Goal: Task Accomplishment & Management: Complete application form

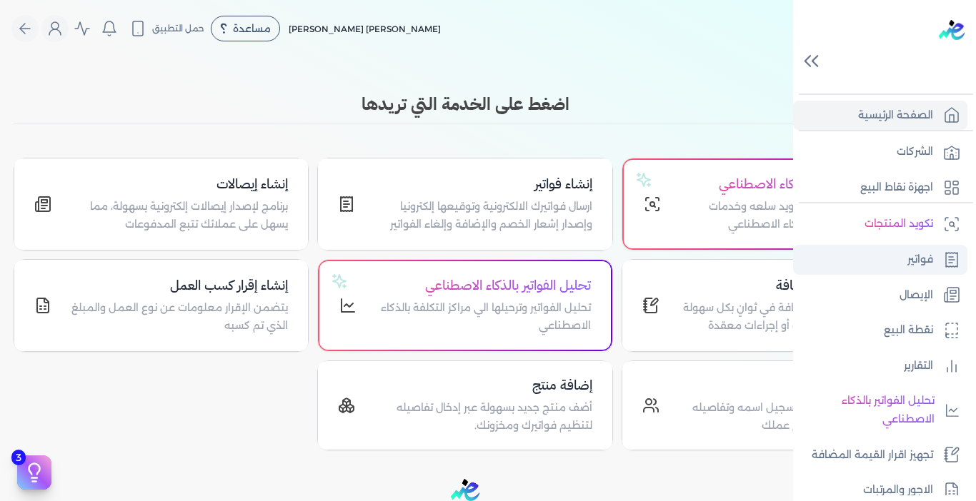
drag, startPoint x: 904, startPoint y: 299, endPoint x: 816, endPoint y: 267, distance: 93.6
click at [904, 299] on p "الإيصال" at bounding box center [916, 295] width 34 height 19
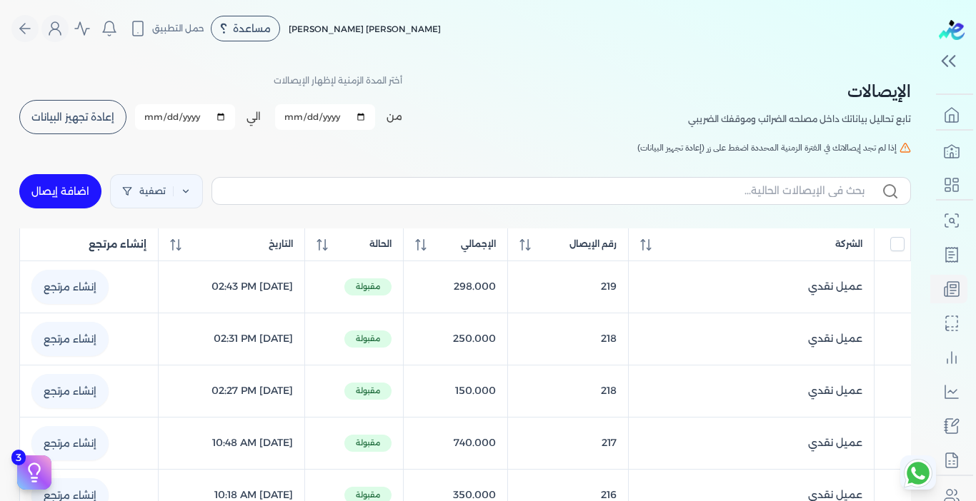
click at [50, 192] on link "اضافة إيصال" at bounding box center [60, 191] width 82 height 34
select select "EGP"
select select "EGS"
select select "B"
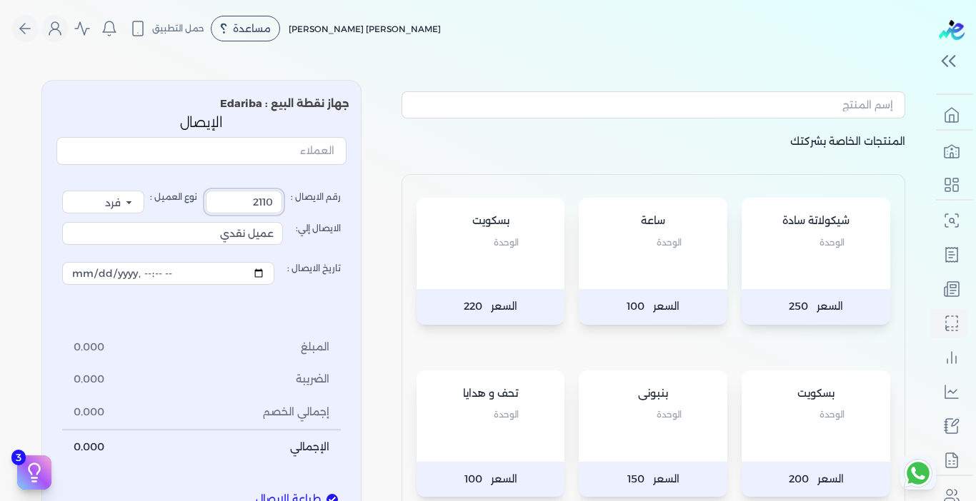
click at [236, 198] on input "2110" at bounding box center [244, 202] width 76 height 23
type input "220"
click at [263, 299] on div "رقم الايصال : 220 نوع العميل : فرد شركة شخص اجنبي الايصال إلي: عميل نقدي تاريخ …" at bounding box center [201, 328] width 279 height 274
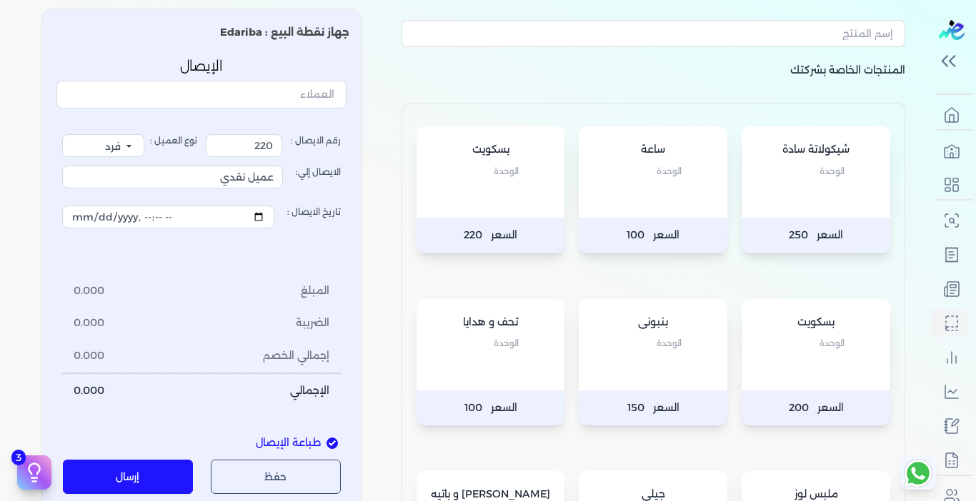
click at [519, 355] on div "تحف و هدايا الوحدة" at bounding box center [490, 344] width 149 height 91
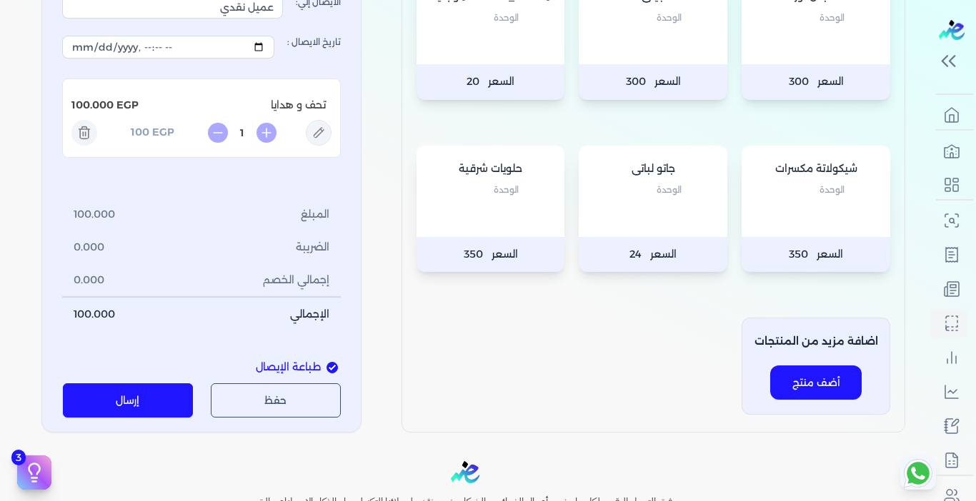
scroll to position [571, 0]
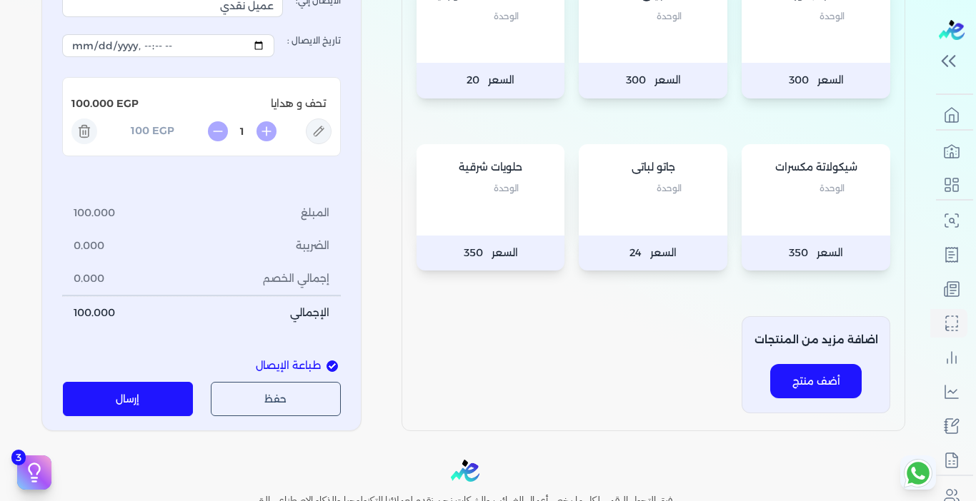
click at [125, 394] on button "إرسال" at bounding box center [128, 399] width 131 height 34
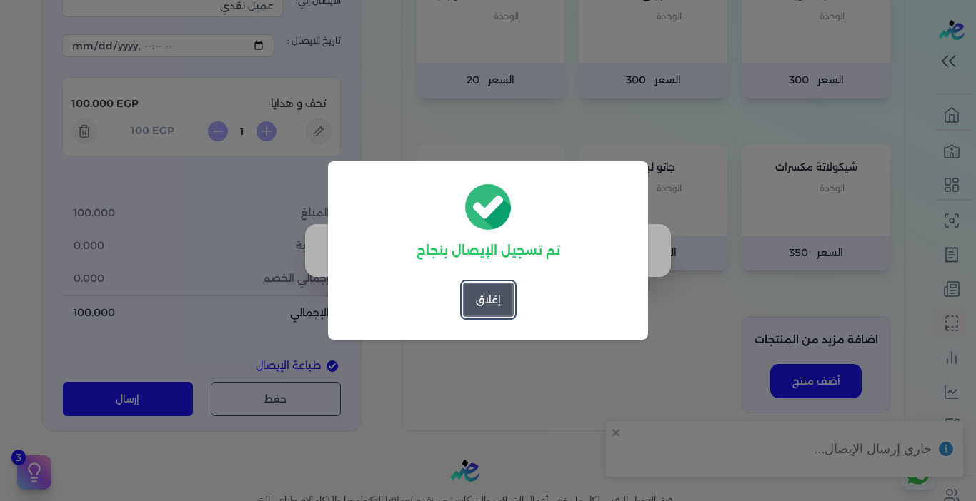
click at [487, 299] on button "إغلاق" at bounding box center [488, 300] width 51 height 34
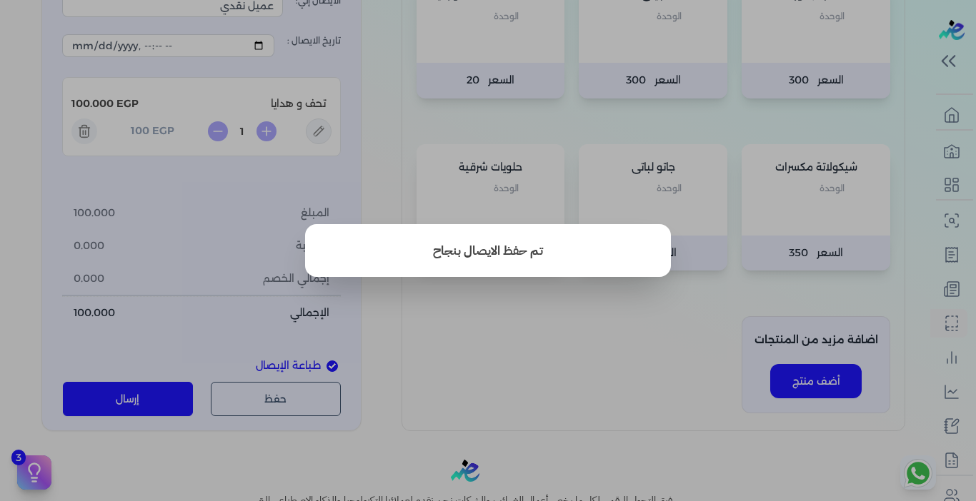
click at [637, 309] on button "close" at bounding box center [488, 250] width 976 height 501
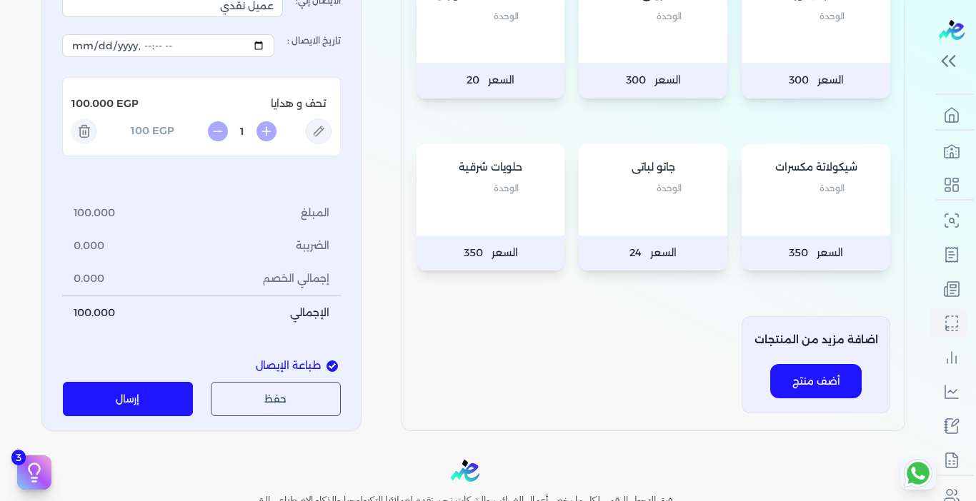
scroll to position [0, 0]
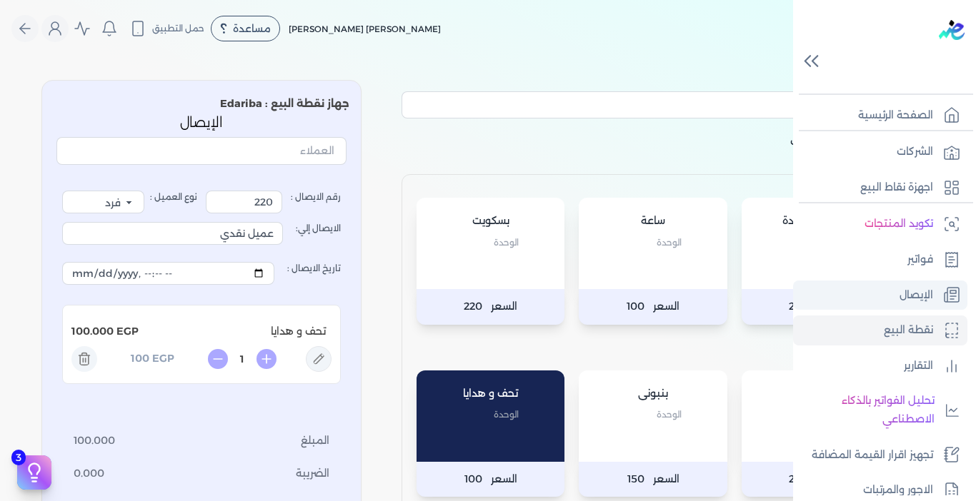
click at [882, 296] on link "الإيصال" at bounding box center [880, 296] width 174 height 30
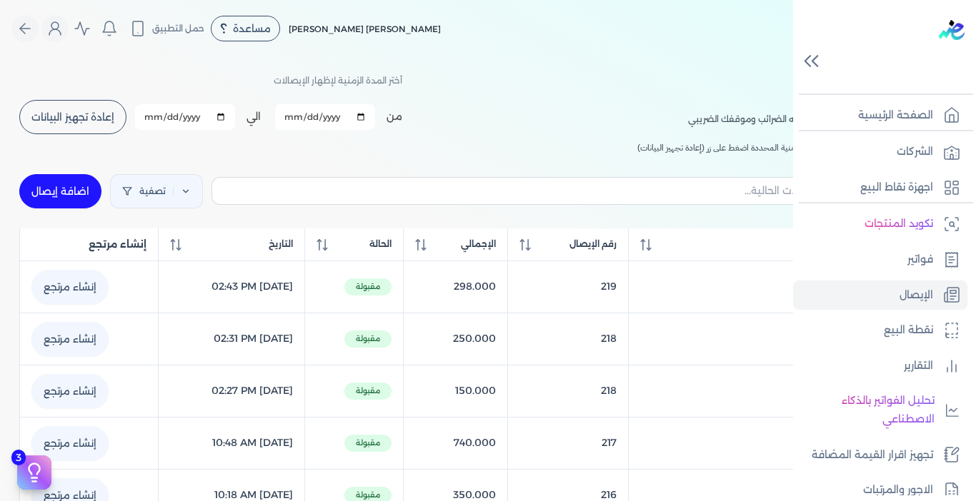
click at [811, 63] on icon at bounding box center [811, 61] width 25 height 25
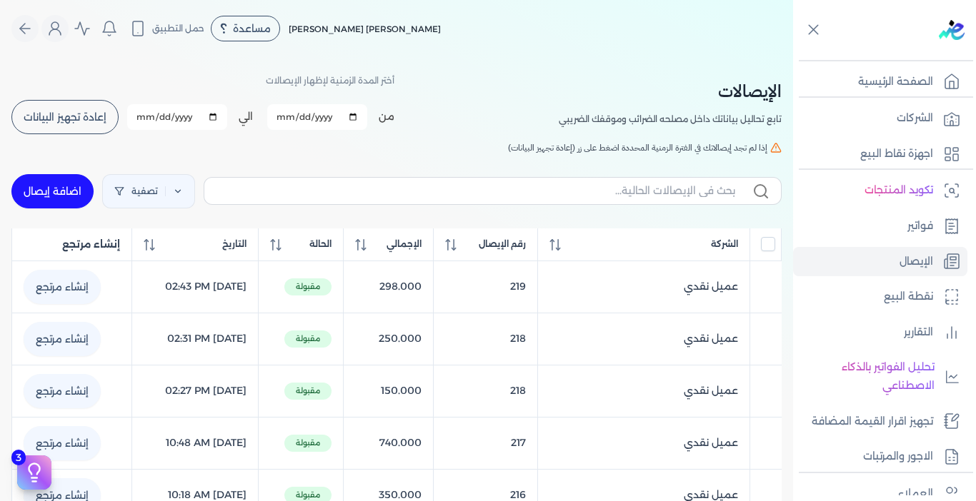
click at [82, 125] on button "إعادة تجهيز البيانات" at bounding box center [64, 117] width 107 height 34
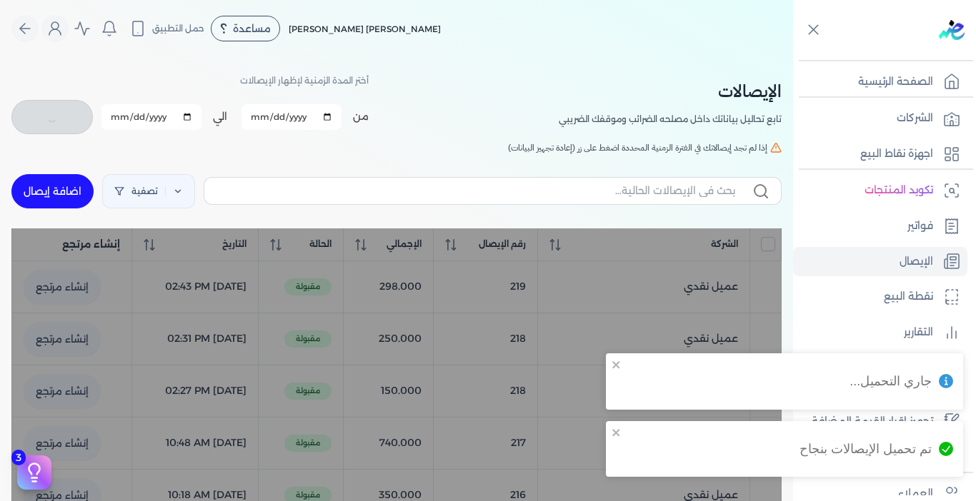
checkbox input "false"
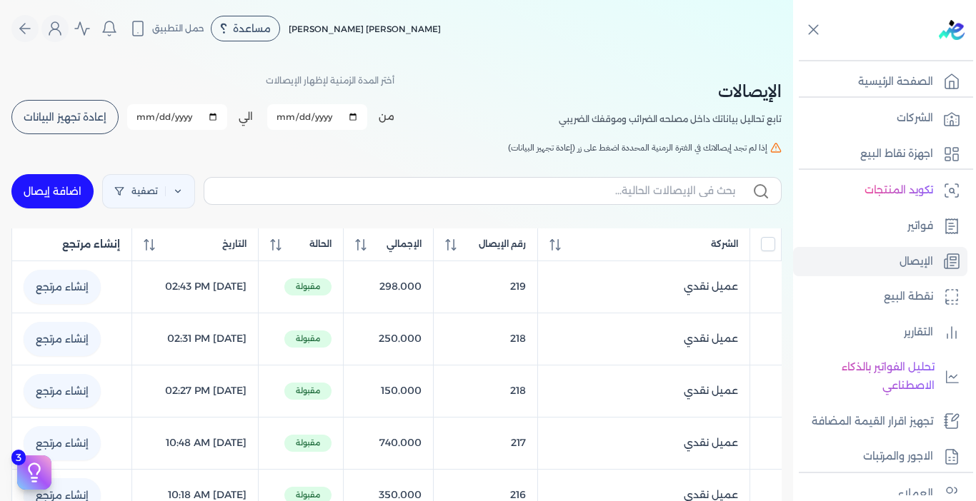
click at [355, 115] on input "[DATE]" at bounding box center [317, 117] width 100 height 26
type input "[DATE]"
click at [233, 166] on div "تصفية اضافة إيصال" at bounding box center [396, 191] width 770 height 51
checkbox input "false"
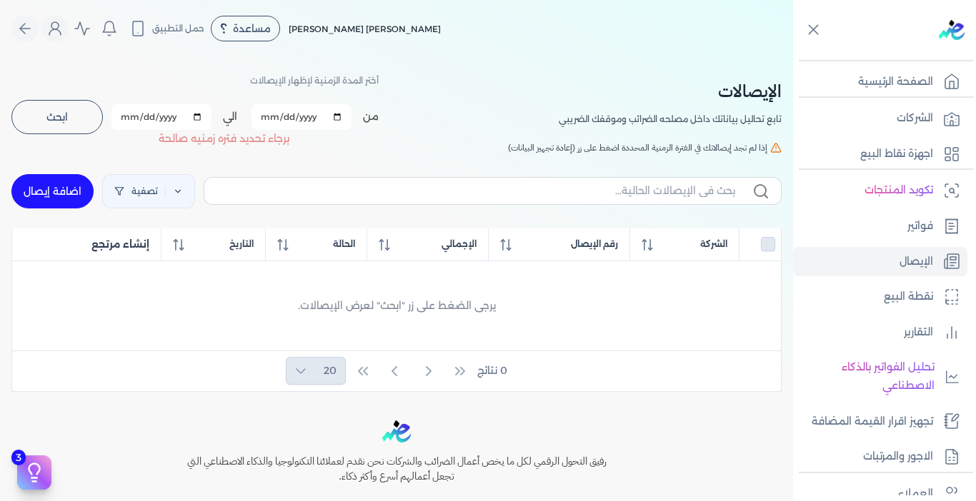
click at [178, 117] on input "[DATE]" at bounding box center [161, 117] width 100 height 26
click at [202, 116] on input "[DATE]" at bounding box center [161, 117] width 100 height 26
type input "[DATE]"
click at [216, 152] on h5 "إذا لم تجد إيصالاتك في الفترة الزمنية المحددة اضغط على زر (إعادة تجهيز البيانات)" at bounding box center [396, 147] width 770 height 13
click at [52, 116] on span "ابحث" at bounding box center [56, 117] width 21 height 10
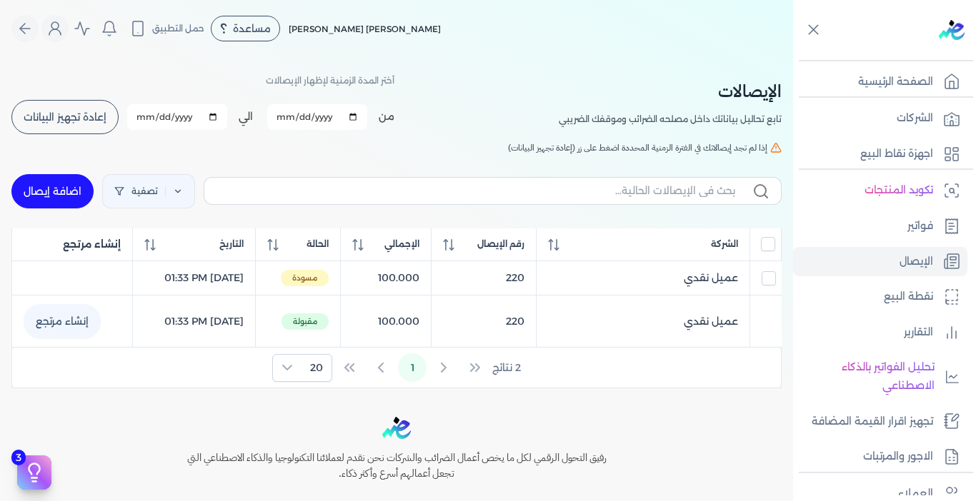
click at [98, 112] on span "إعادة تجهيز البيانات" at bounding box center [65, 117] width 83 height 10
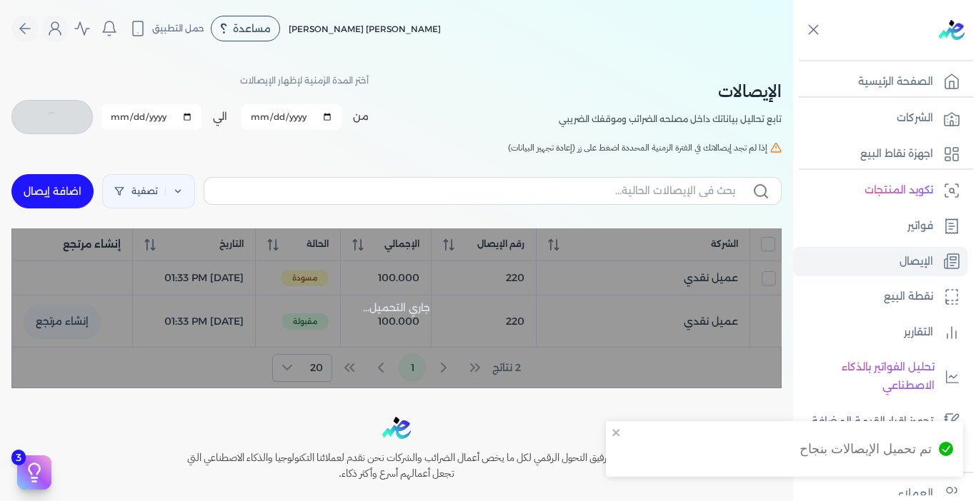
checkbox input "false"
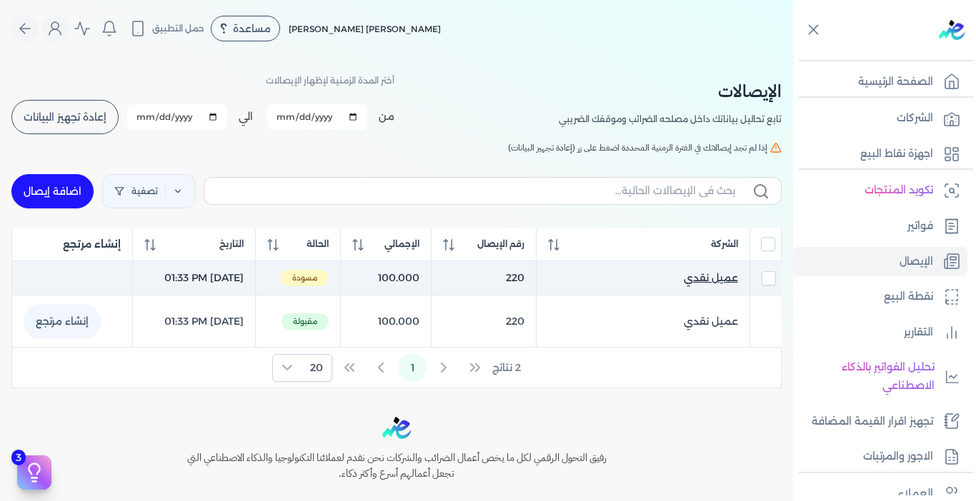
click at [714, 279] on span "عميل نقدي" at bounding box center [711, 278] width 54 height 15
select select "EGP"
select select "EGS"
select select "B"
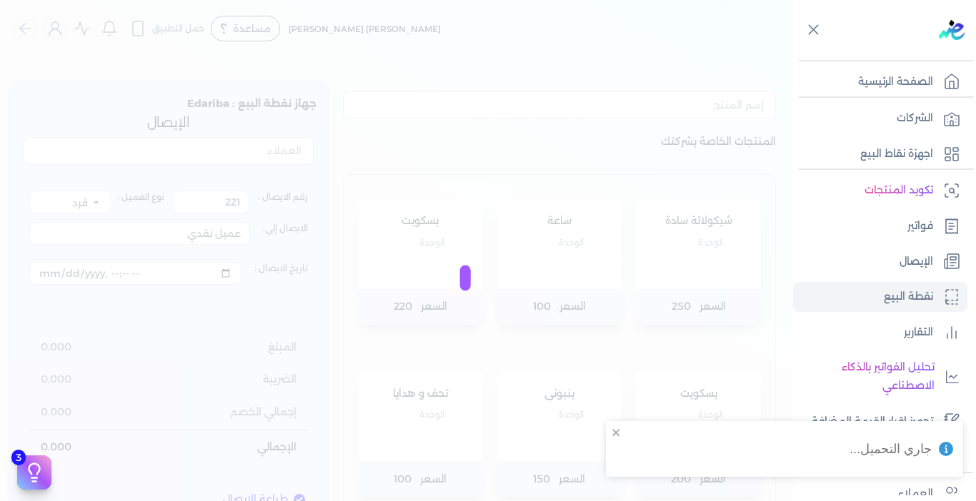
type input "220"
type input "[DATE]T13:33:32"
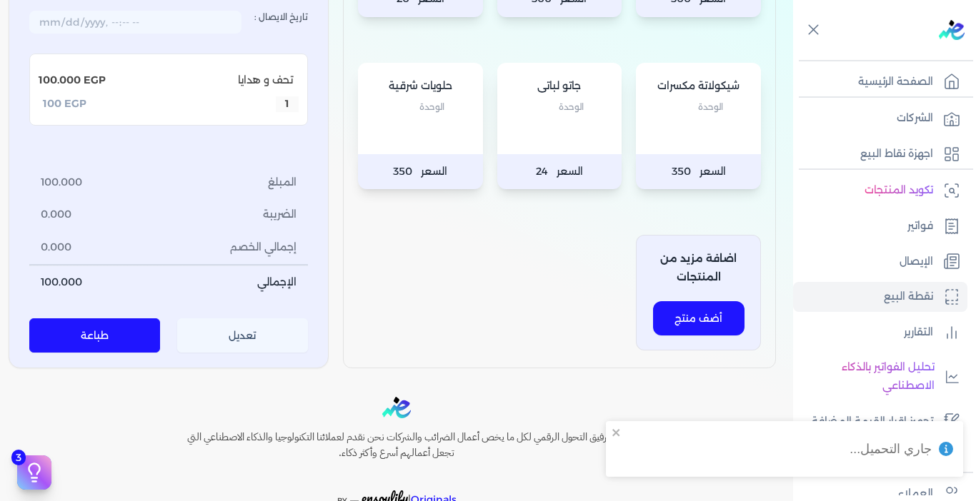
scroll to position [643, 0]
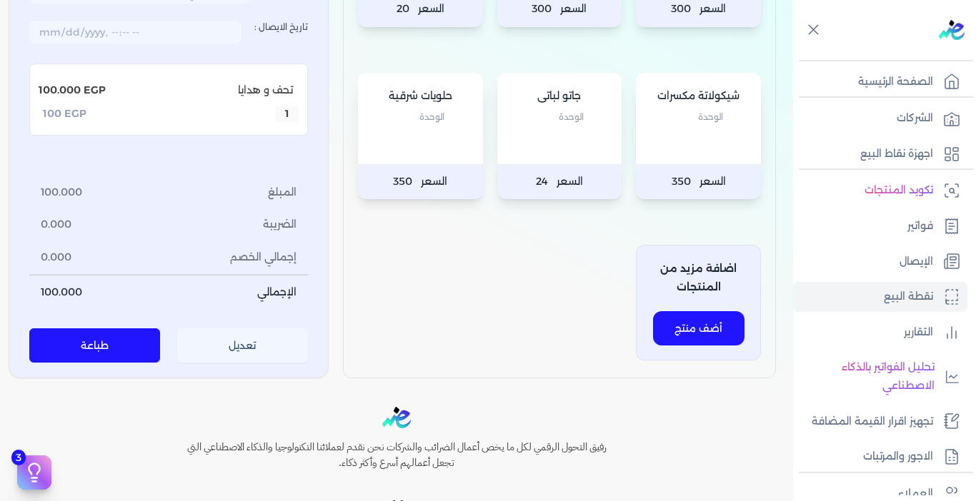
click at [240, 348] on button "تعديل" at bounding box center [242, 346] width 131 height 34
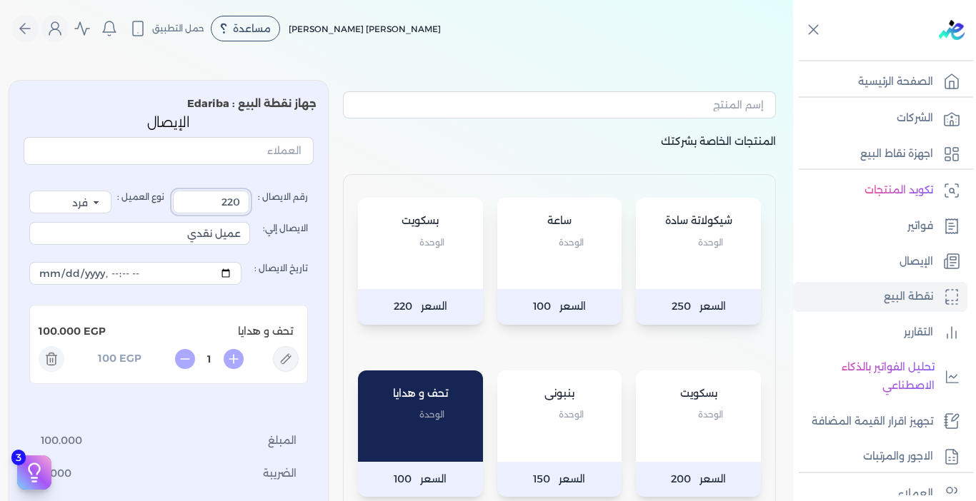
drag, startPoint x: 216, startPoint y: 209, endPoint x: 258, endPoint y: 209, distance: 42.1
click at [258, 209] on label "رقم الايصال : 220" at bounding box center [240, 202] width 135 height 23
type input "221"
click at [289, 176] on div "رقم الايصال : 221 نوع العميل : فرد شركة شخص اجنبي الايصال إلي: عميل نقدي تاريخ …" at bounding box center [169, 374] width 290 height 407
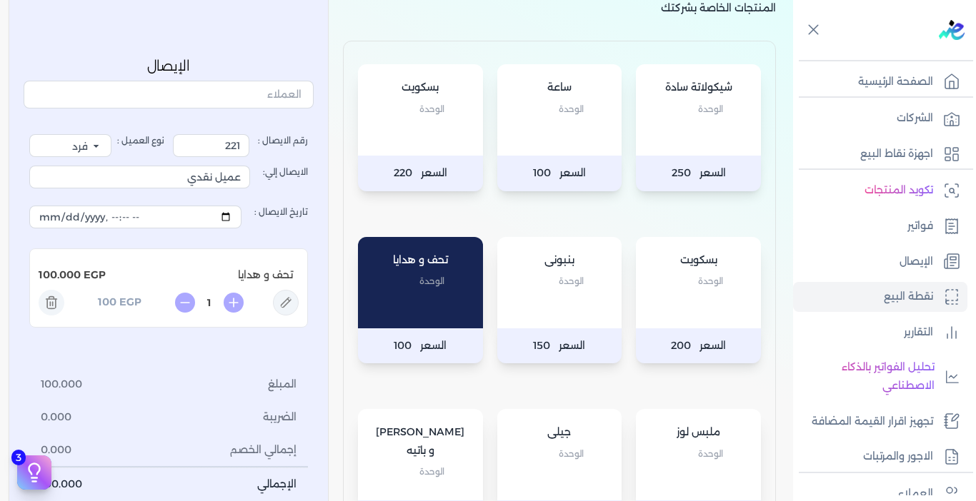
scroll to position [143, 0]
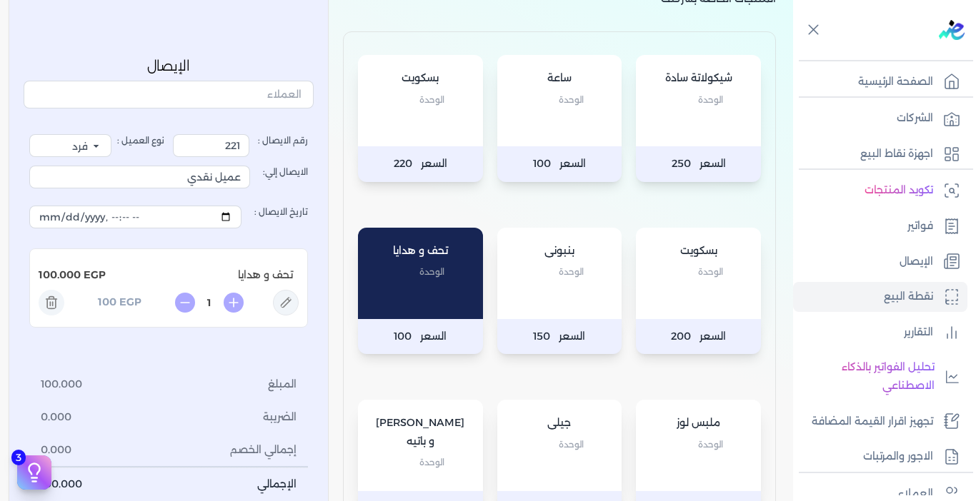
click at [55, 307] on icon at bounding box center [52, 304] width 26 height 26
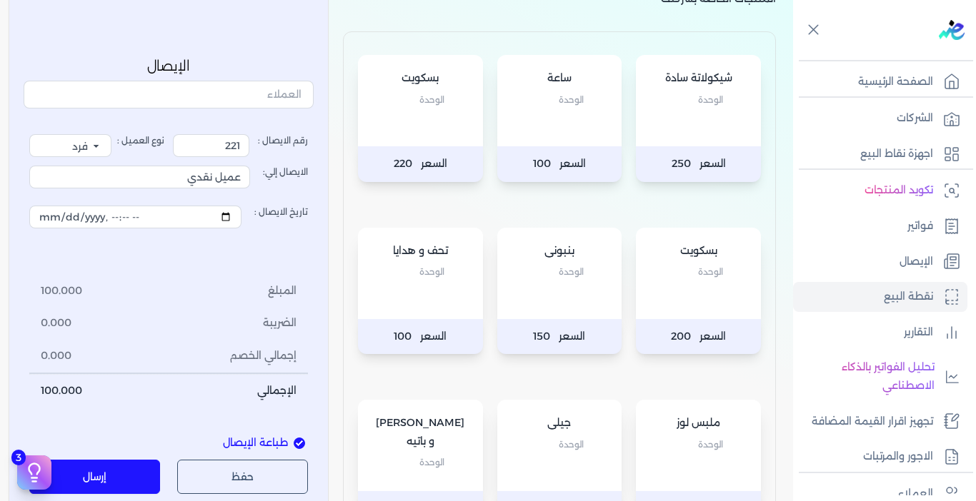
click at [555, 296] on div "بنبونى الوحدة" at bounding box center [559, 273] width 125 height 91
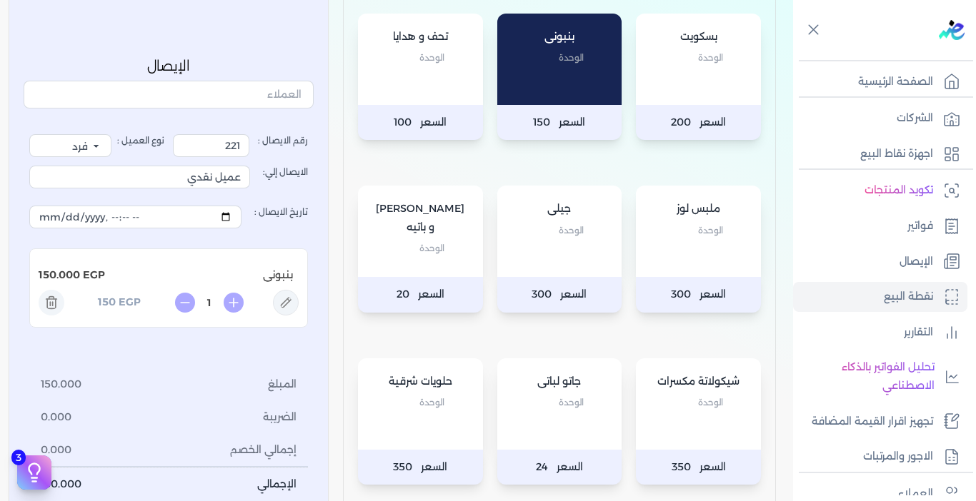
scroll to position [714, 0]
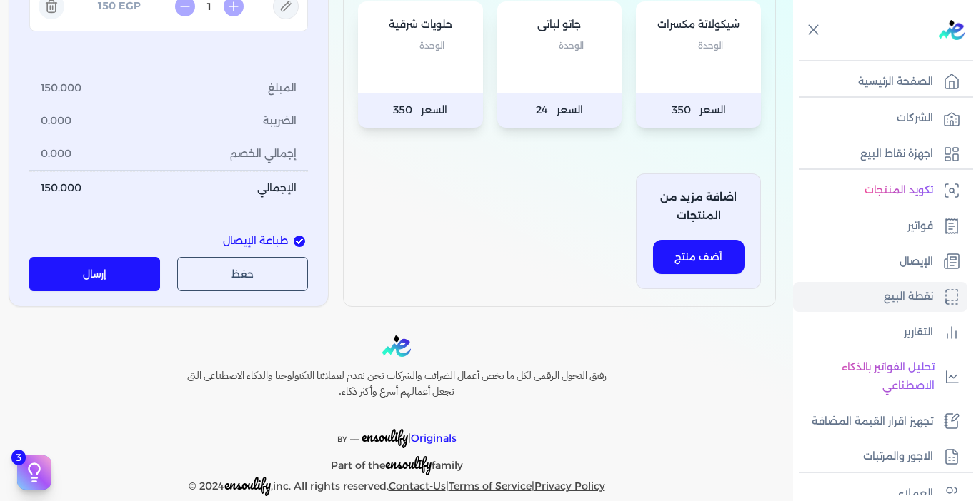
click at [130, 281] on button "إرسال" at bounding box center [94, 275] width 131 height 34
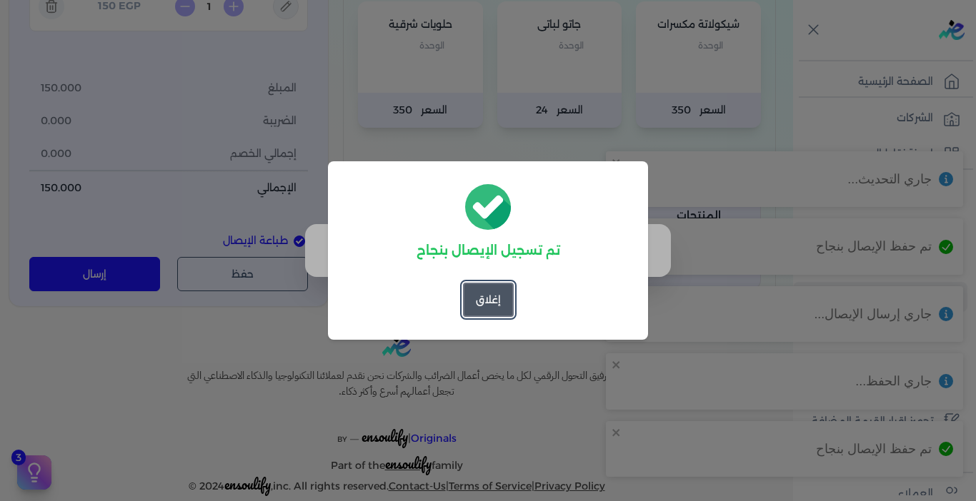
click at [488, 306] on button "إغلاق" at bounding box center [488, 300] width 51 height 34
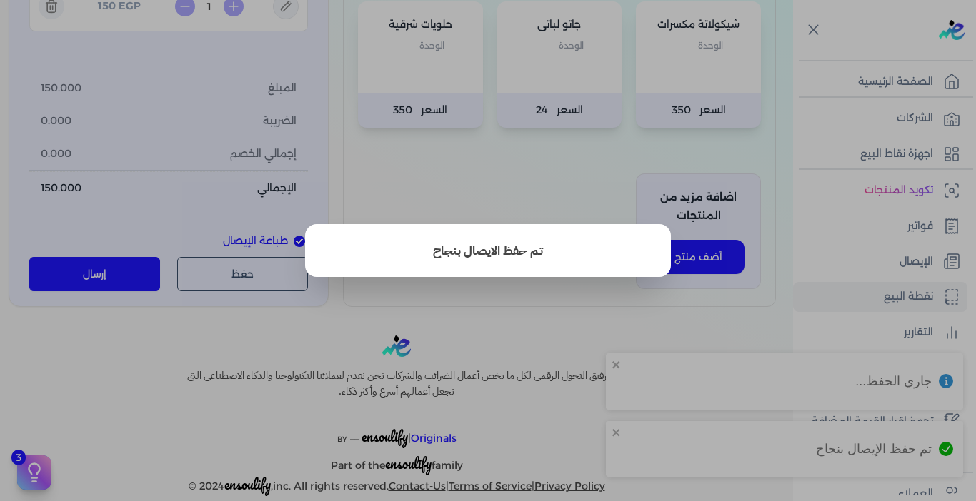
click at [493, 325] on button "close" at bounding box center [488, 250] width 976 height 501
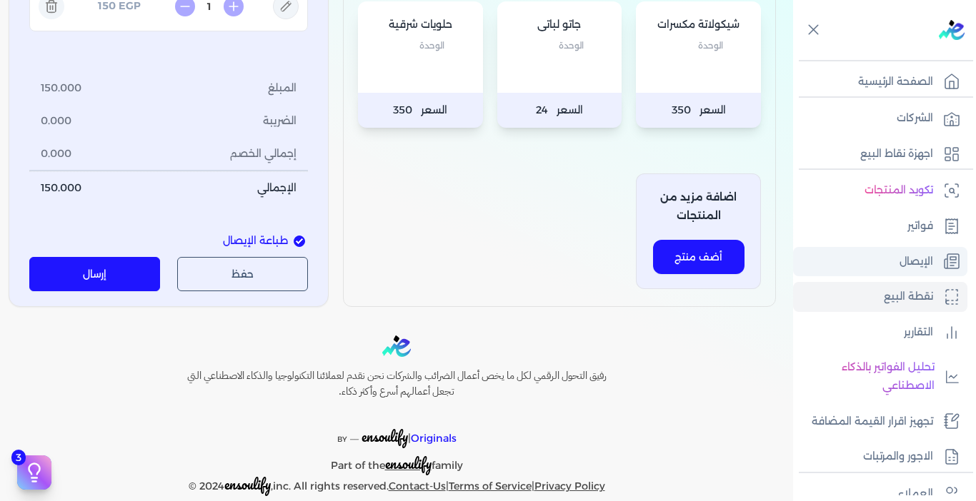
click at [928, 264] on p "الإيصال" at bounding box center [916, 262] width 34 height 19
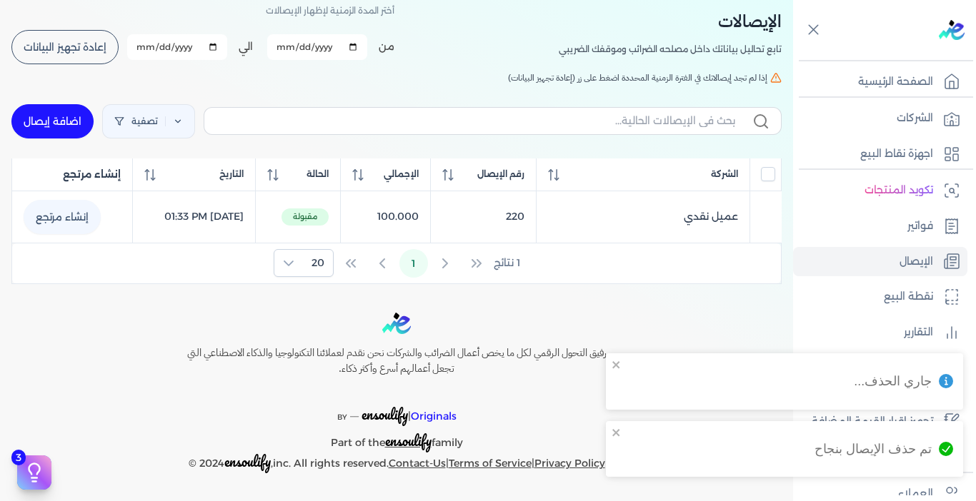
scroll to position [70, 0]
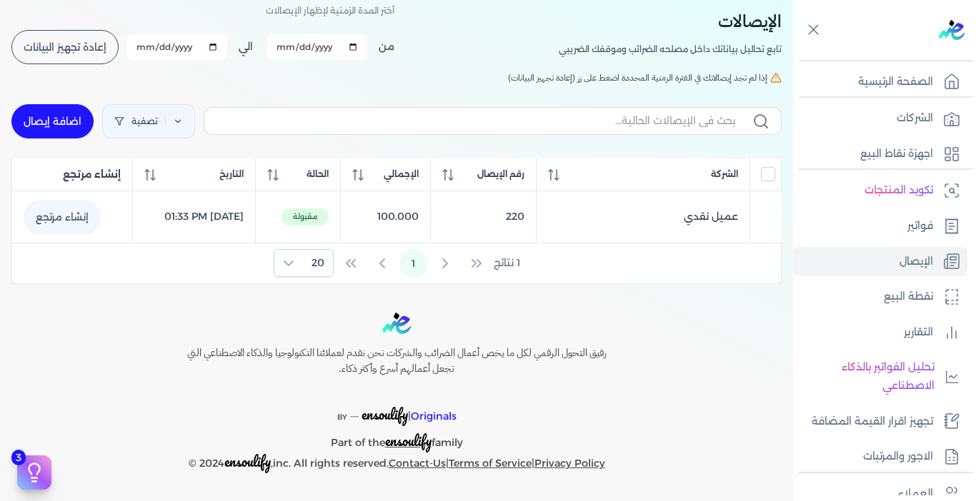
click at [101, 31] on button "إعادة تجهيز البيانات" at bounding box center [64, 47] width 107 height 34
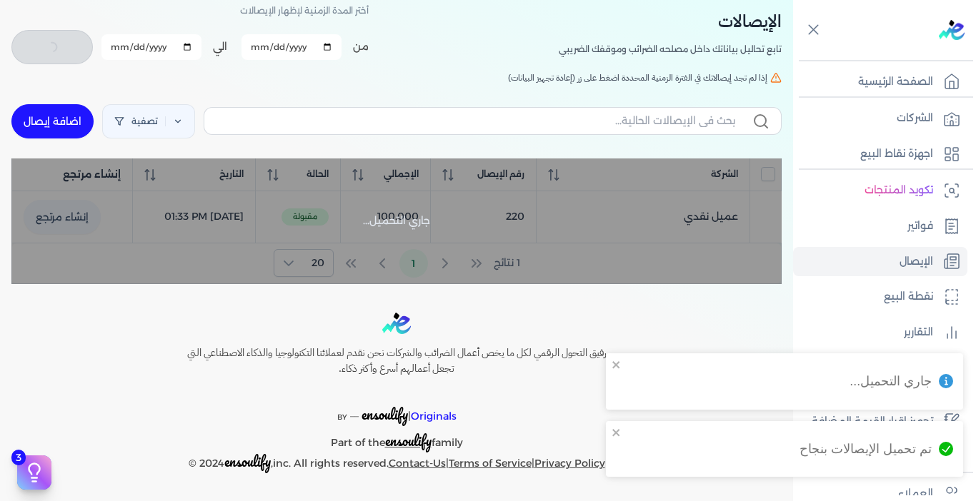
checkbox input "false"
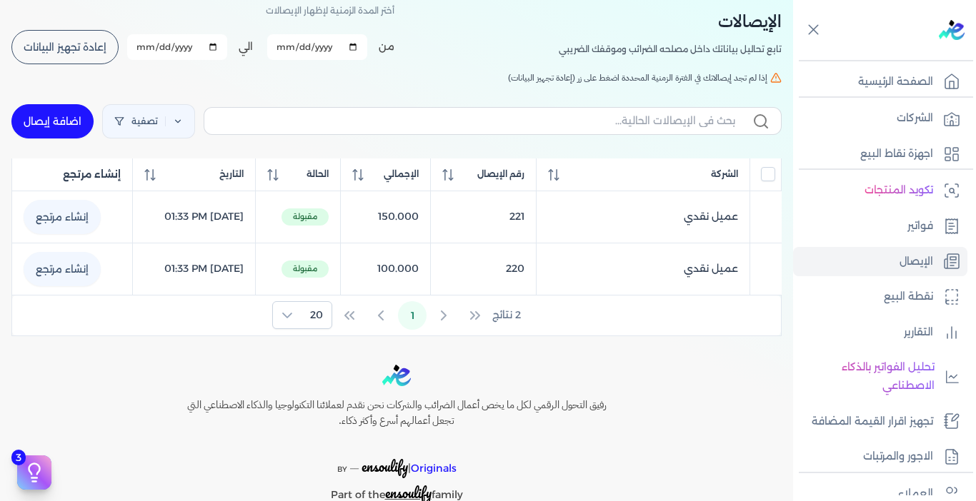
click at [61, 116] on link "اضافة إيصال" at bounding box center [52, 121] width 82 height 34
select select "EGP"
select select "EGS"
select select "B"
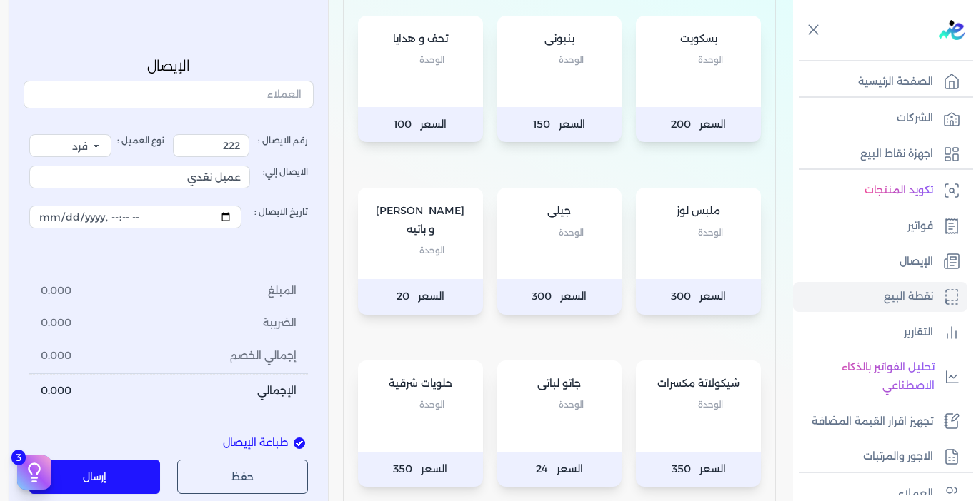
scroll to position [356, 0]
click at [410, 265] on div "بيتزا و باتيه الوحدة" at bounding box center [420, 232] width 125 height 91
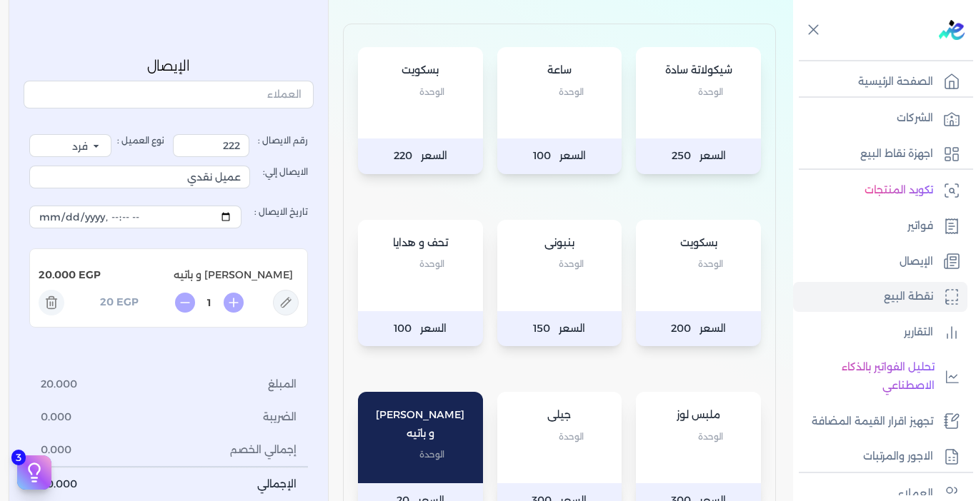
scroll to position [141, 0]
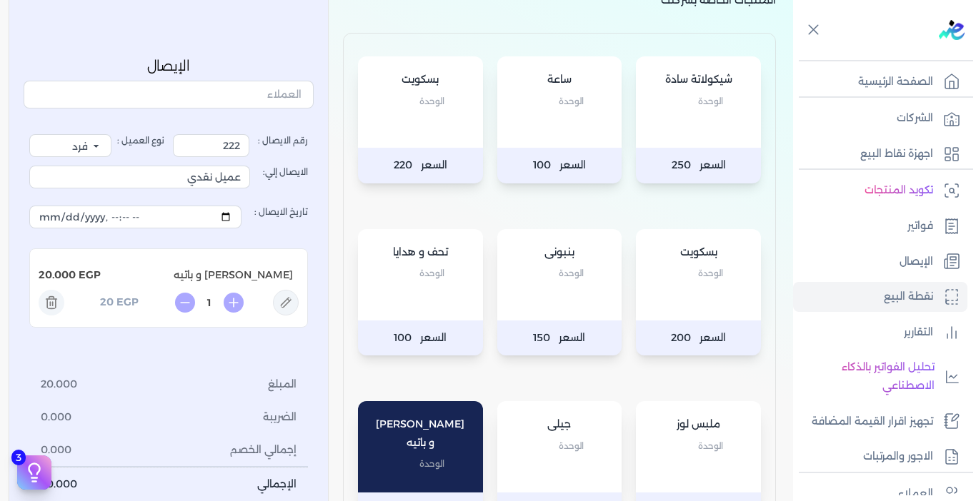
click at [694, 135] on div "شيكولاتة سادة الوحدة" at bounding box center [698, 101] width 125 height 91
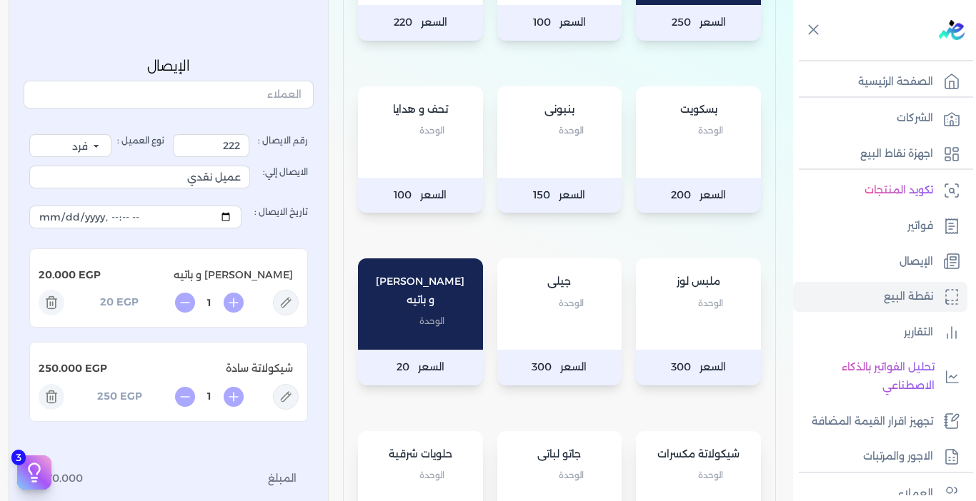
scroll to position [641, 0]
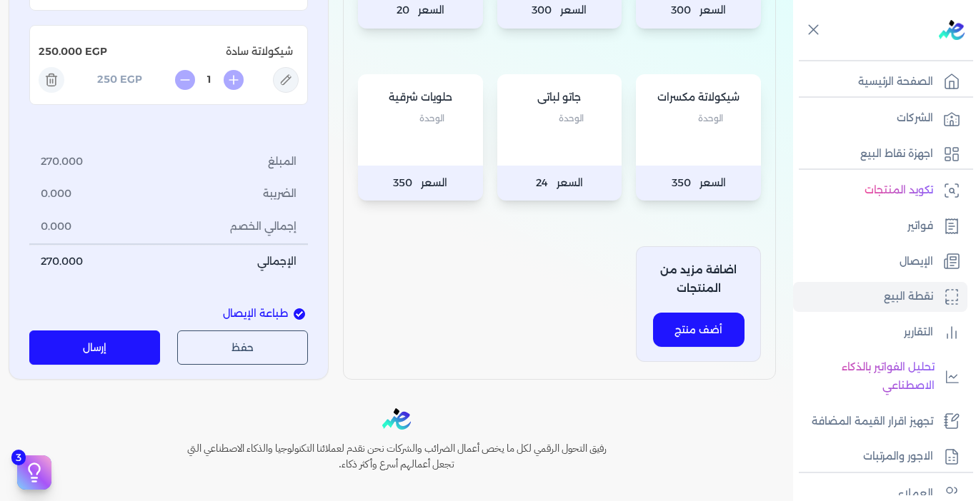
click at [129, 336] on button "إرسال" at bounding box center [94, 348] width 131 height 34
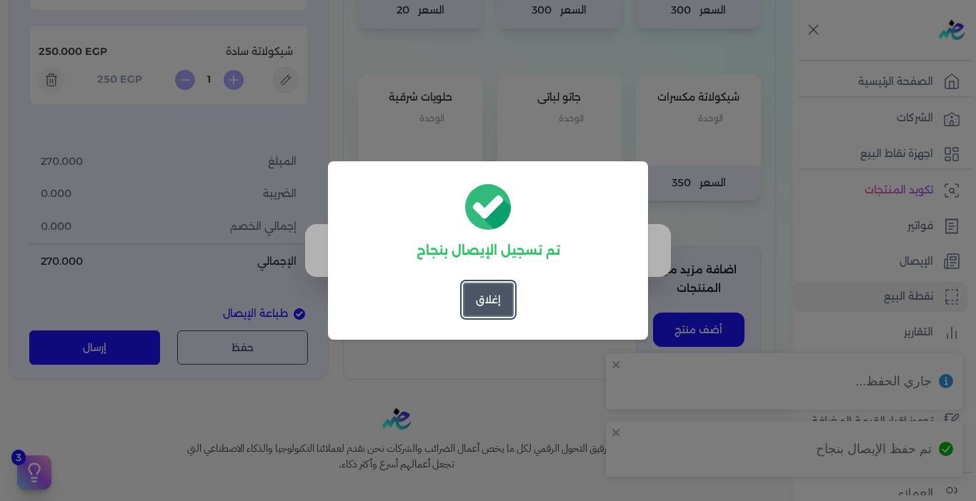
click at [490, 294] on button "إغلاق" at bounding box center [488, 300] width 51 height 34
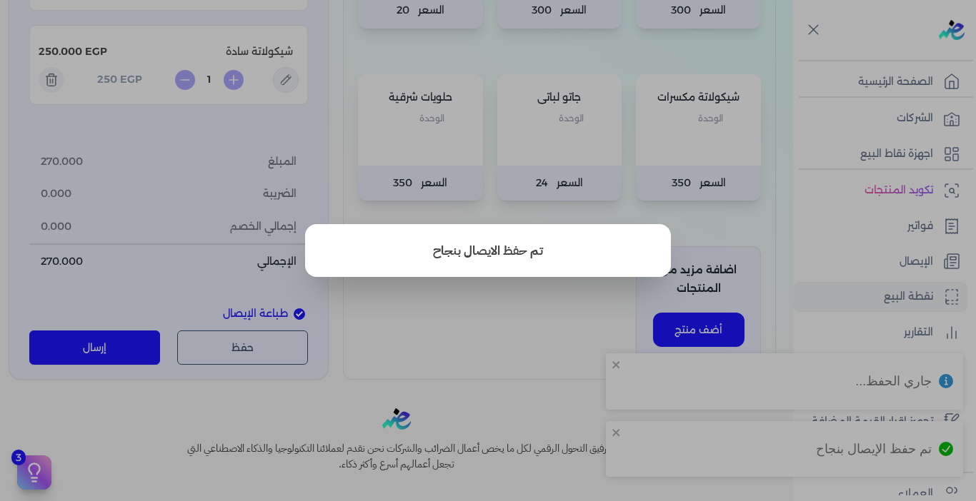
click at [474, 329] on button "close" at bounding box center [488, 250] width 976 height 501
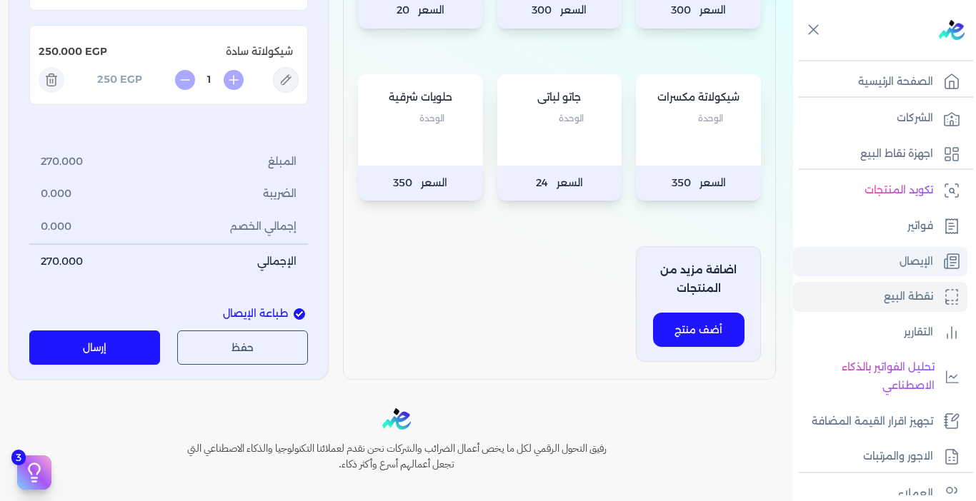
click at [898, 259] on link "الإيصال" at bounding box center [880, 262] width 174 height 30
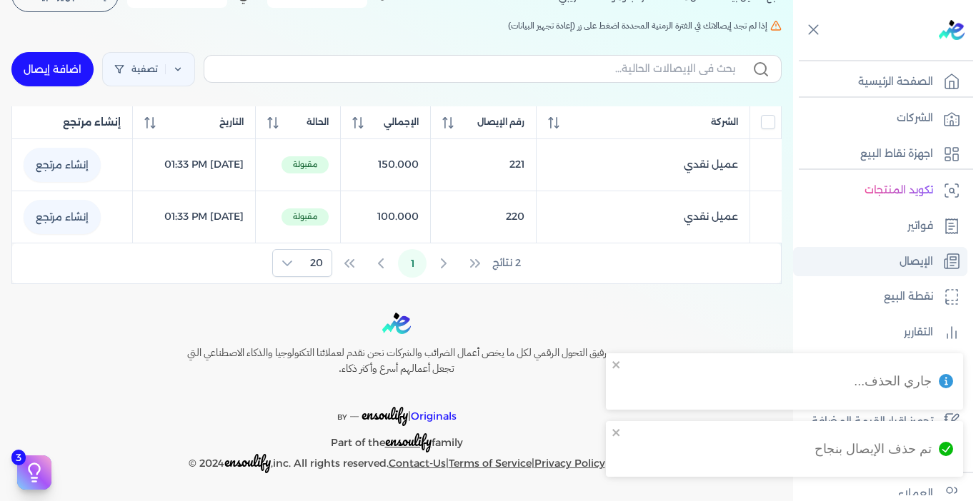
scroll to position [122, 0]
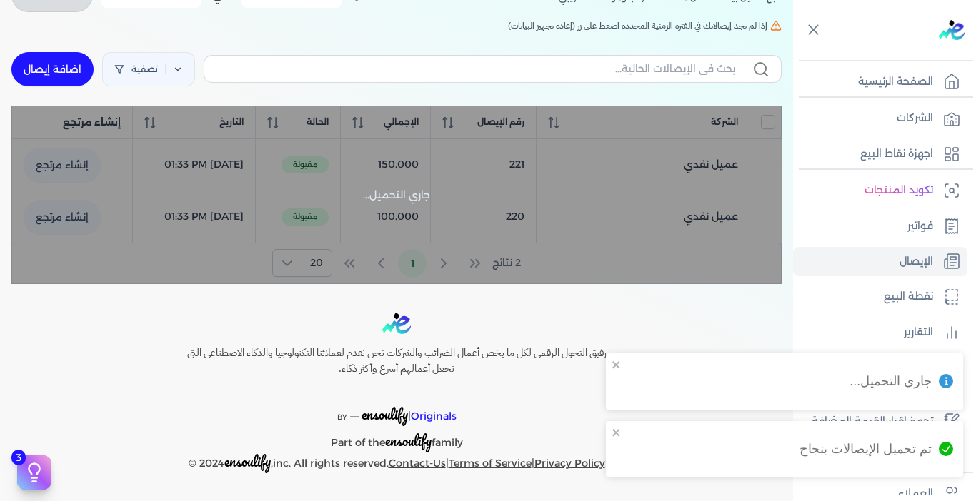
checkbox input "false"
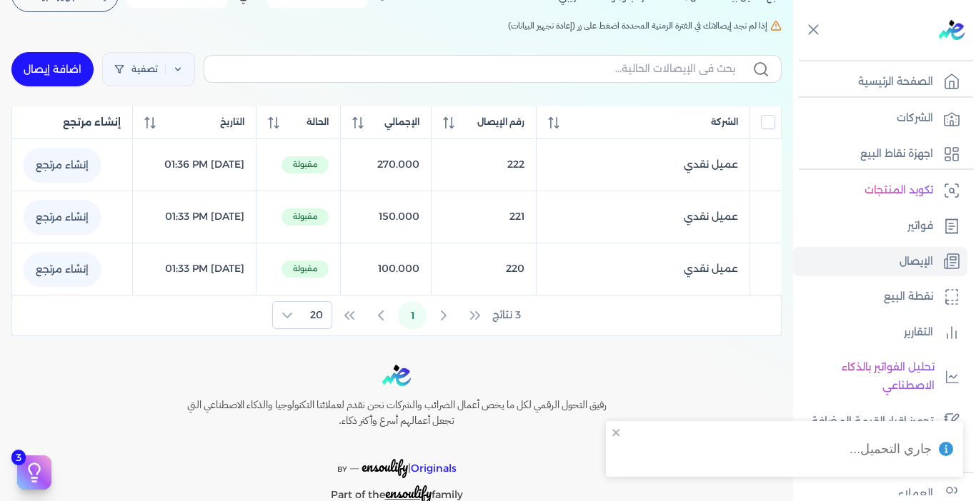
scroll to position [0, 0]
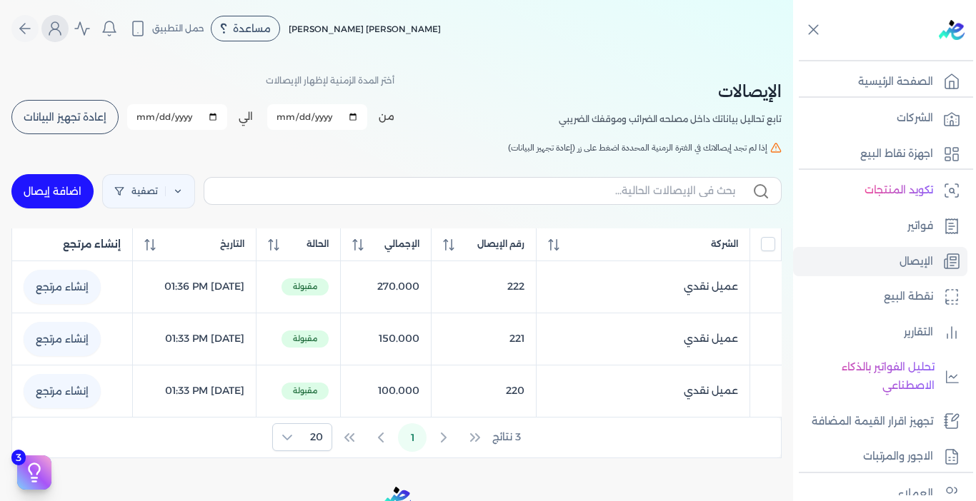
click at [61, 30] on icon "Global" at bounding box center [54, 28] width 17 height 17
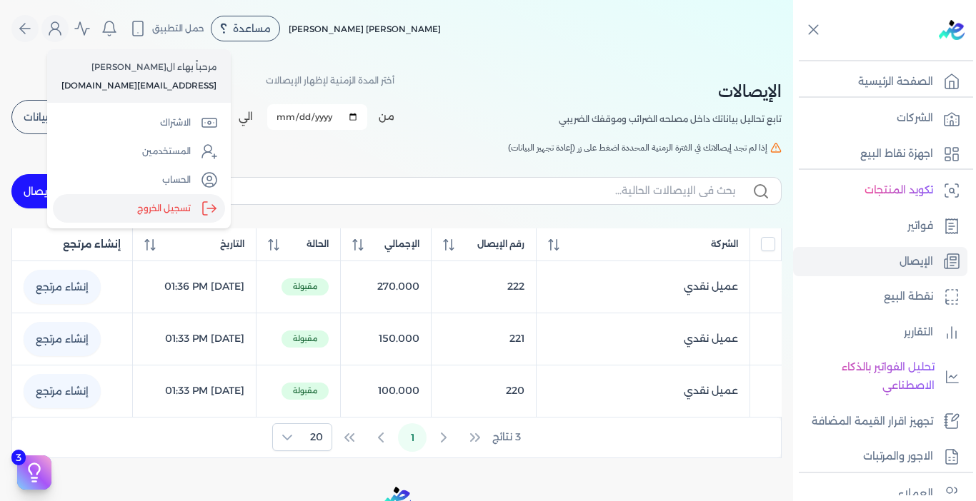
click at [147, 200] on label "تسجيل الخروج" at bounding box center [139, 208] width 172 height 29
click at [793, 57] on input "Close" at bounding box center [793, 57] width 0 height 0
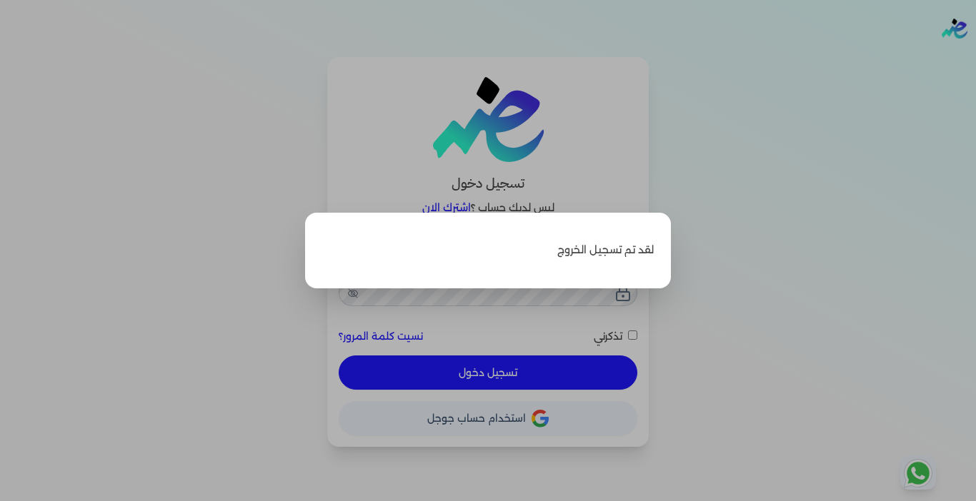
type input "[EMAIL_ADDRESS][DOMAIN_NAME]"
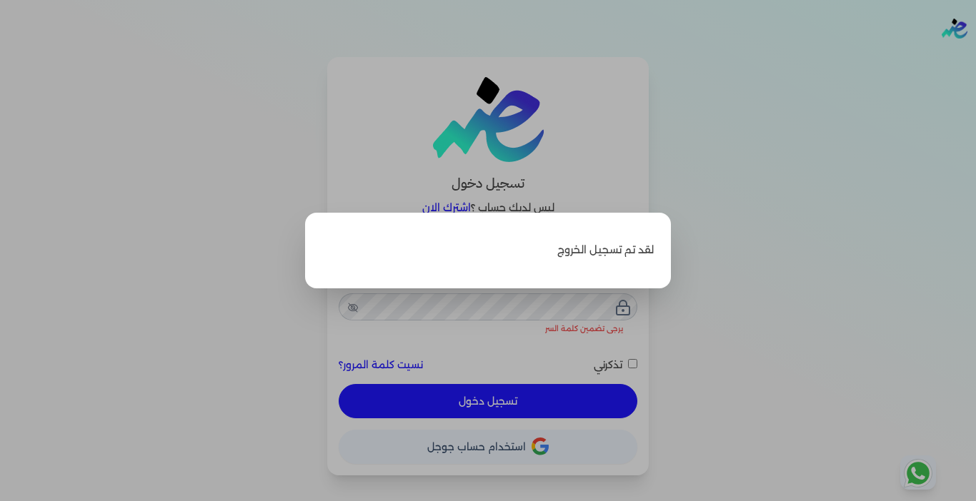
checkbox input "false"
